Goal: Information Seeking & Learning: Learn about a topic

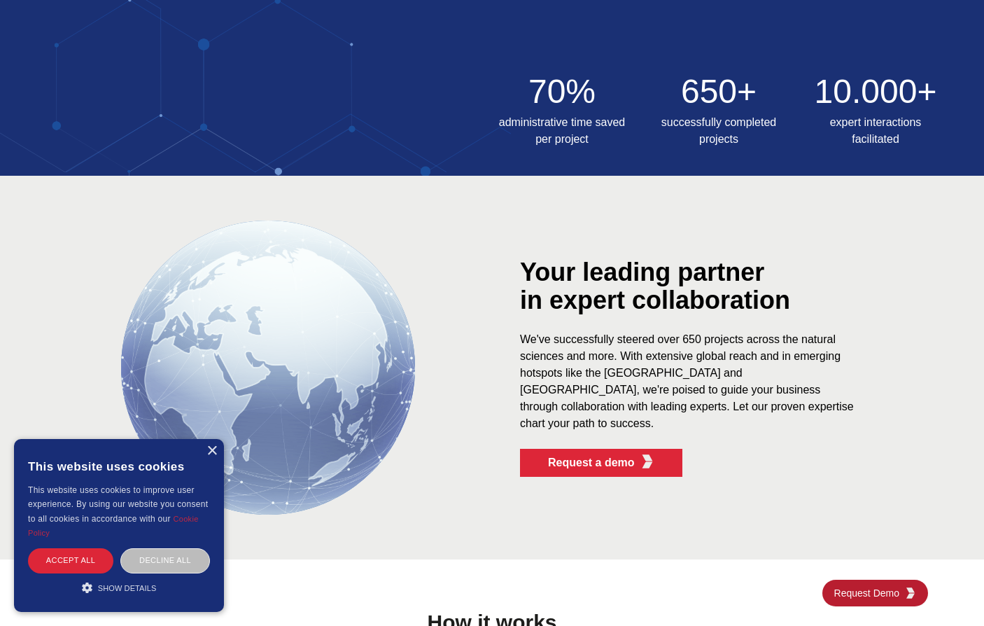
scroll to position [631, 0]
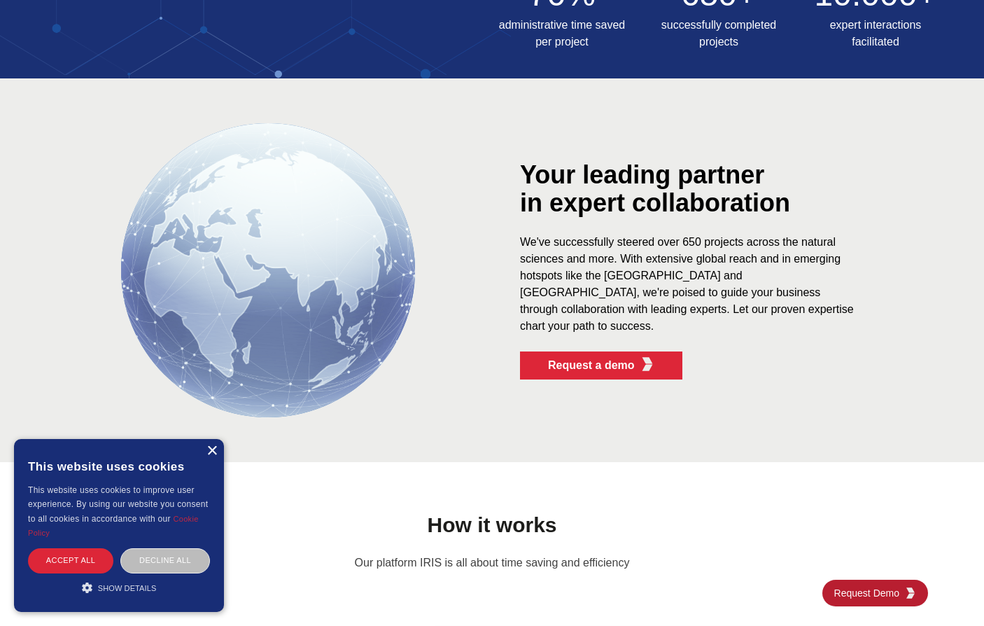
click at [210, 453] on div "×" at bounding box center [212, 451] width 11 height 11
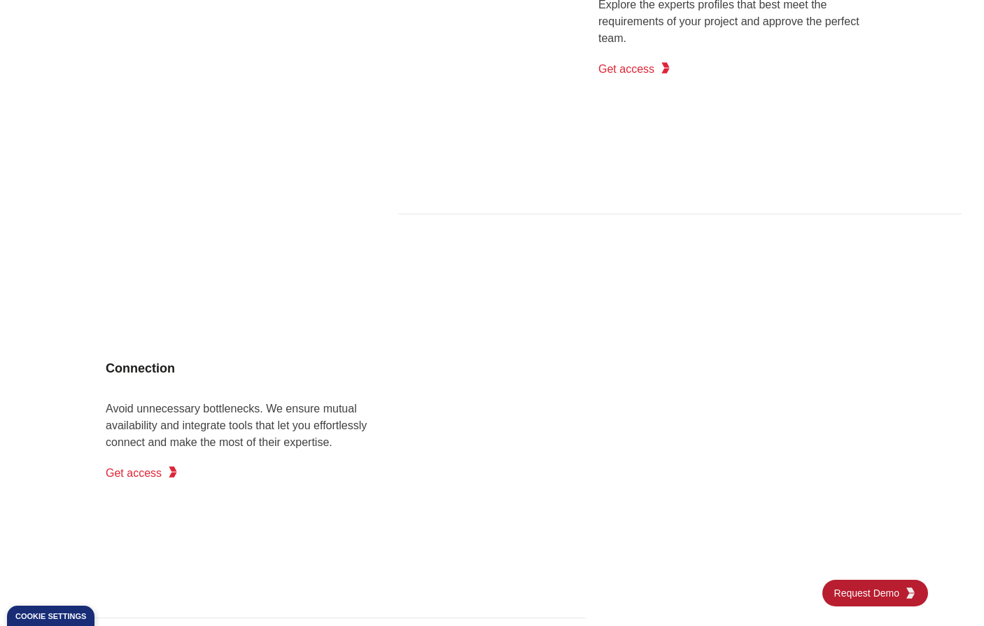
scroll to position [1526, 0]
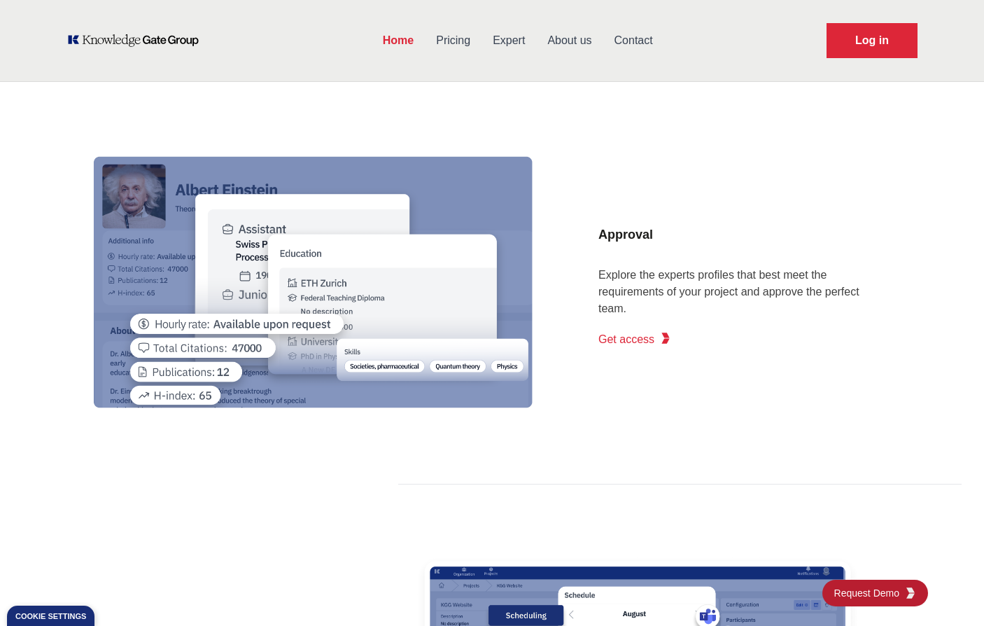
click at [456, 36] on link "Pricing" at bounding box center [453, 40] width 57 height 36
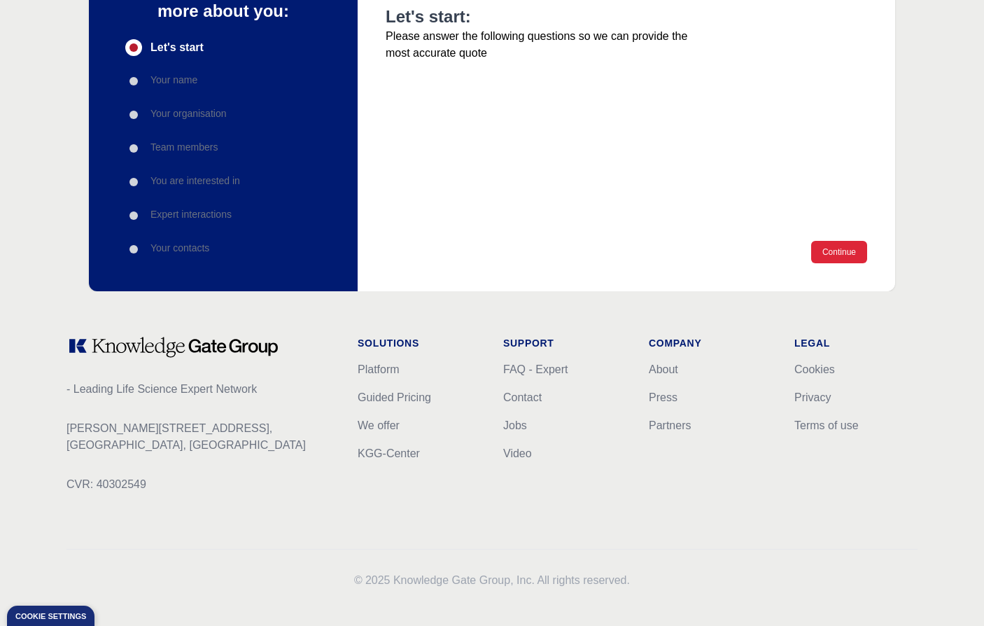
scroll to position [202, 0]
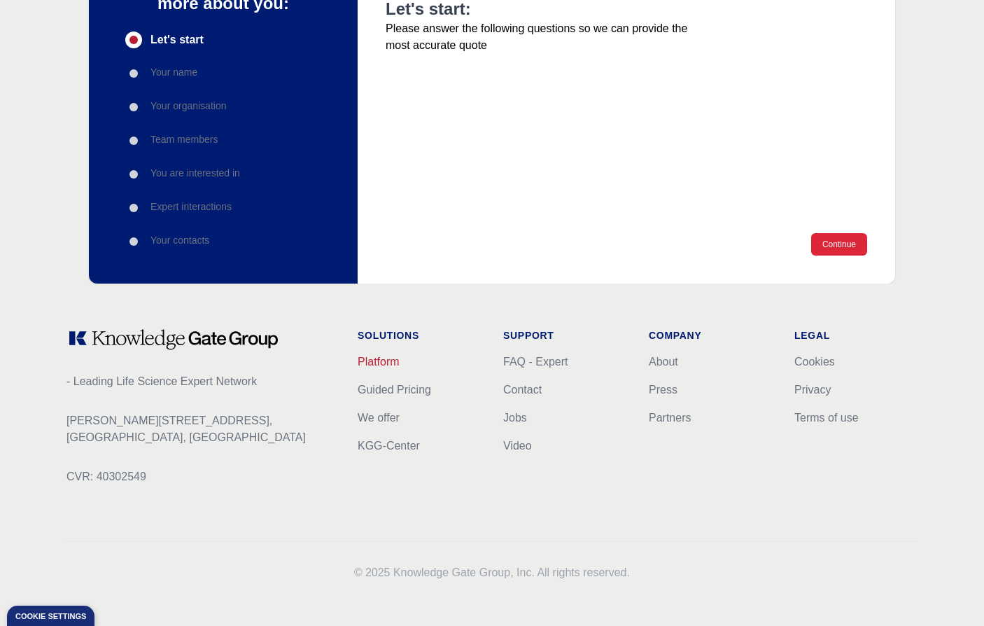
click at [396, 365] on link "Platform" at bounding box center [379, 362] width 42 height 12
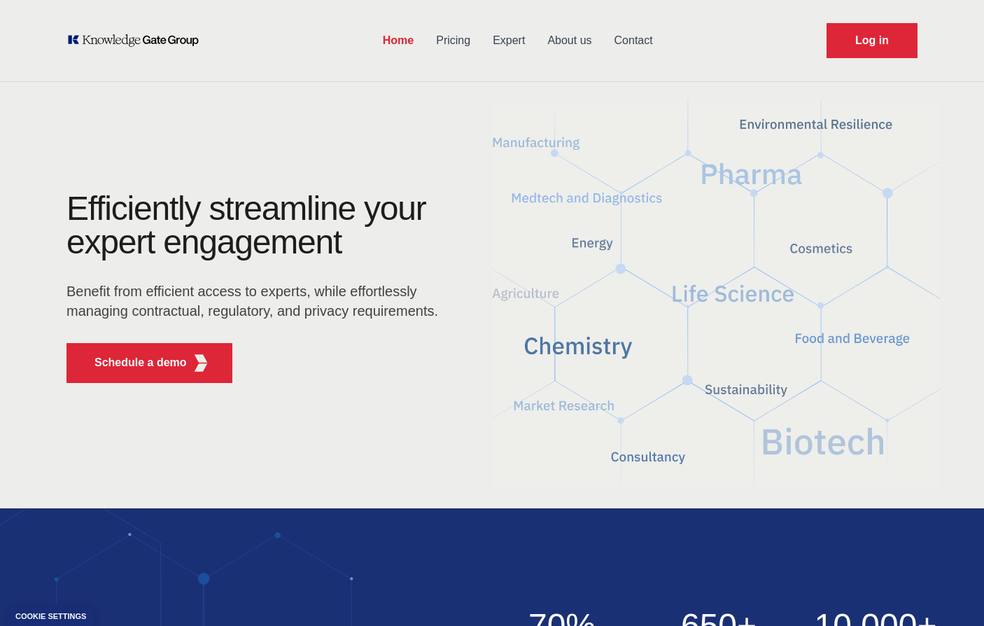
click at [571, 26] on link "About us" at bounding box center [569, 40] width 67 height 36
